Goal: Transaction & Acquisition: Purchase product/service

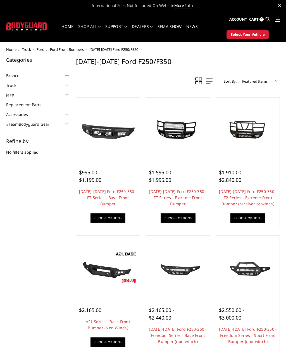
click at [14, 85] on link "Truck" at bounding box center [14, 85] width 17 height 6
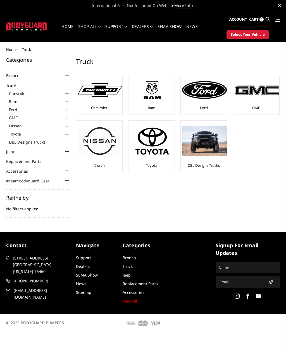
click at [211, 97] on img at bounding box center [204, 90] width 45 height 18
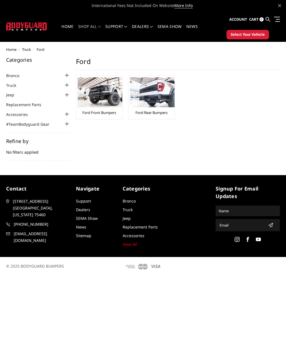
click at [103, 110] on link "Ford Front Bumpers" at bounding box center [99, 112] width 34 height 5
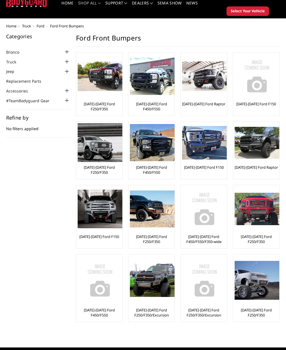
scroll to position [25, 0]
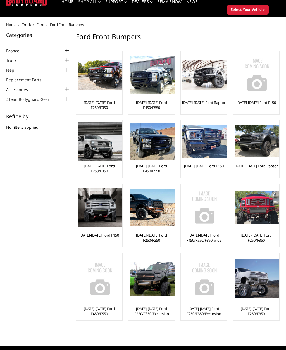
click at [96, 167] on link "[DATE]-[DATE] Ford F250/F350" at bounding box center [99, 168] width 43 height 10
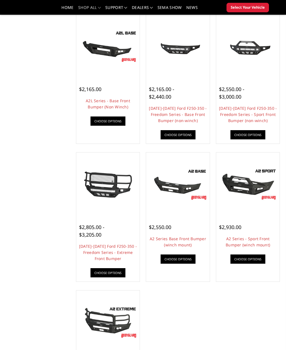
scroll to position [204, 0]
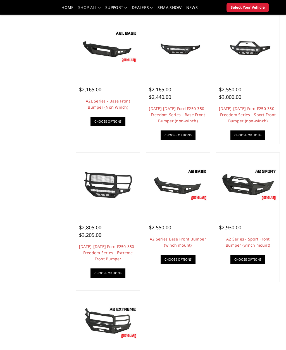
click at [187, 241] on link "A2 Series Base Front Bumper (winch mount)" at bounding box center [178, 241] width 56 height 11
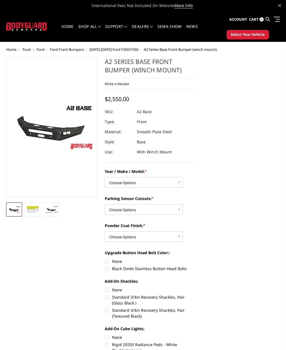
click at [51, 209] on img at bounding box center [51, 209] width 13 height 7
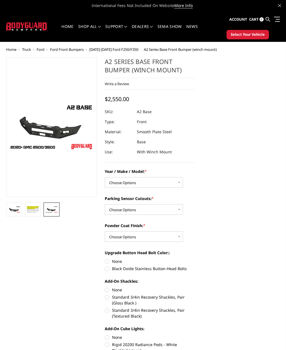
click at [15, 208] on img at bounding box center [14, 209] width 13 height 7
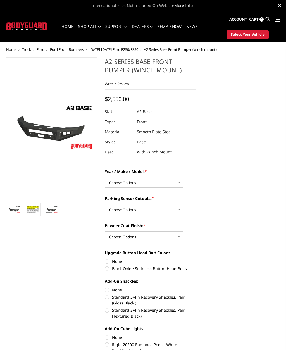
click at [30, 210] on img at bounding box center [33, 209] width 13 height 9
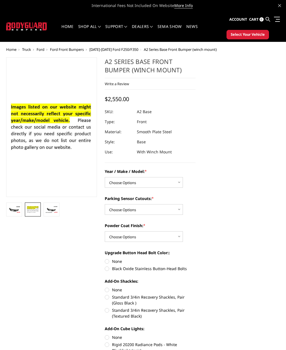
click at [55, 212] on img at bounding box center [51, 209] width 13 height 7
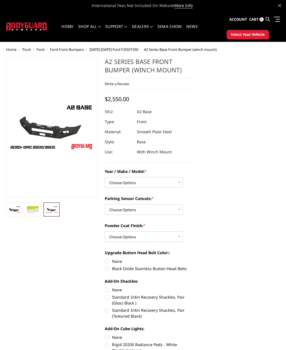
click at [33, 206] on img at bounding box center [33, 209] width 13 height 9
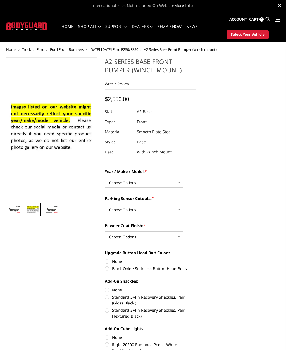
click at [12, 211] on img at bounding box center [14, 209] width 13 height 7
